Goal: Information Seeking & Learning: Compare options

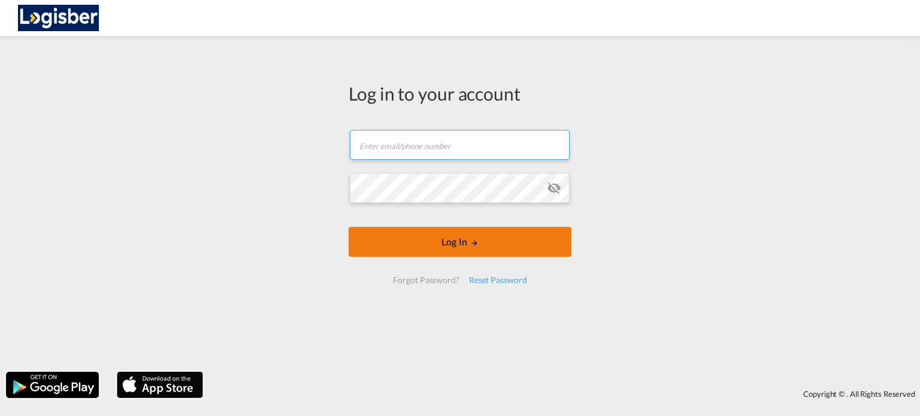
type input "[PERSON_NAME][EMAIL_ADDRESS][DOMAIN_NAME]"
click at [443, 246] on body "Log in to your account [PERSON_NAME][EMAIL_ADDRESS][DOMAIN_NAME] Email field is…" at bounding box center [460, 208] width 920 height 416
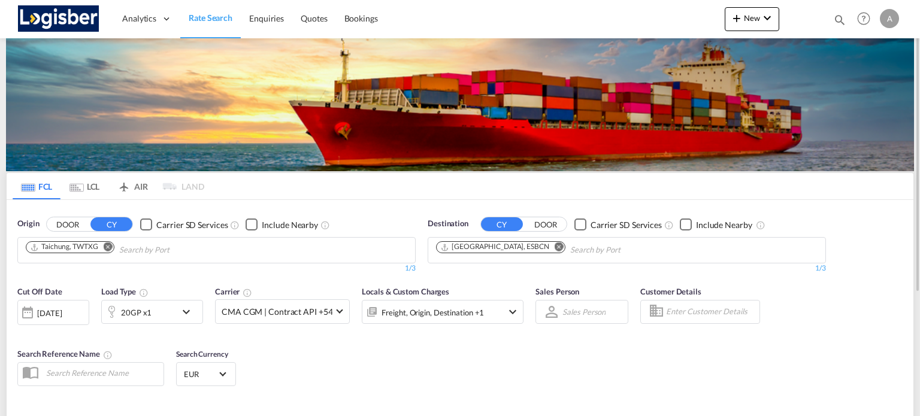
click at [554, 247] on md-icon "Remove" at bounding box center [558, 246] width 9 height 9
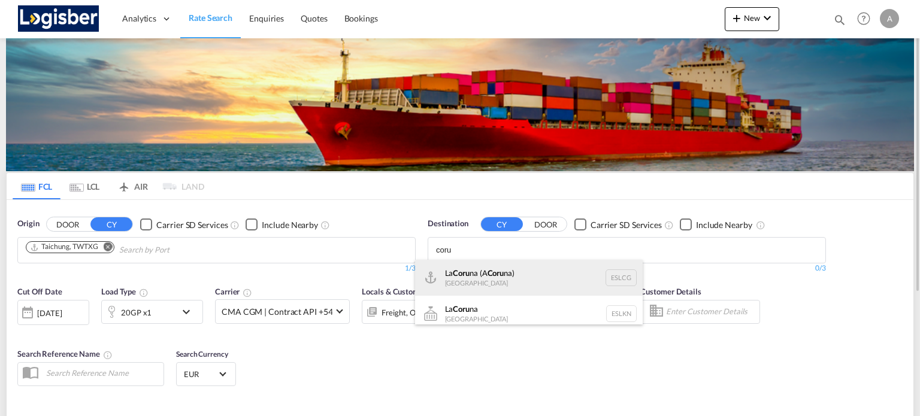
type input "coru"
click at [478, 274] on div "La Coru na (A Coru na) [GEOGRAPHIC_DATA] ESLCG" at bounding box center [529, 278] width 228 height 36
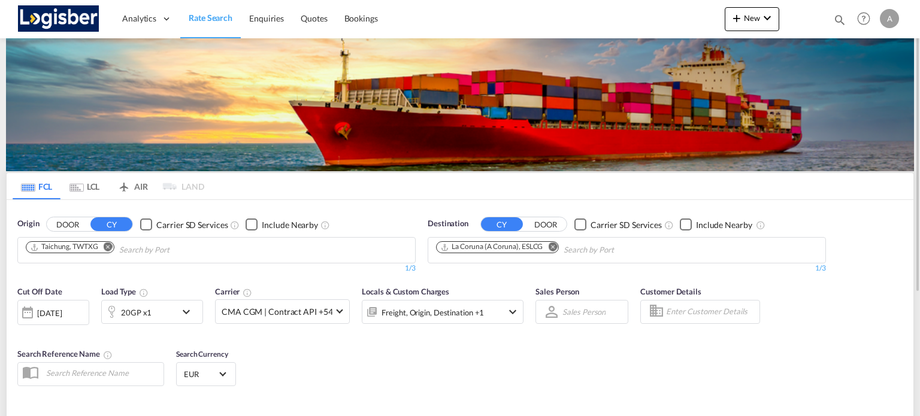
scroll to position [177, 0]
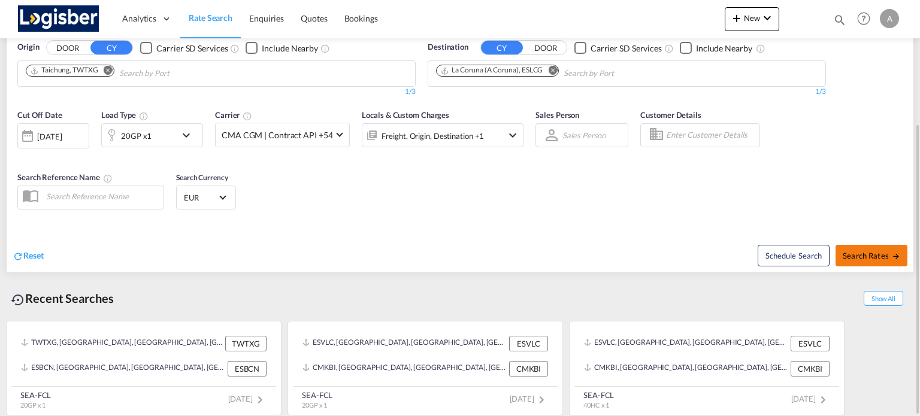
click at [866, 260] on button "Search Rates" at bounding box center [871, 256] width 72 height 22
type input "TWTXG to ESLCG / [DATE]"
